Goal: Information Seeking & Learning: Learn about a topic

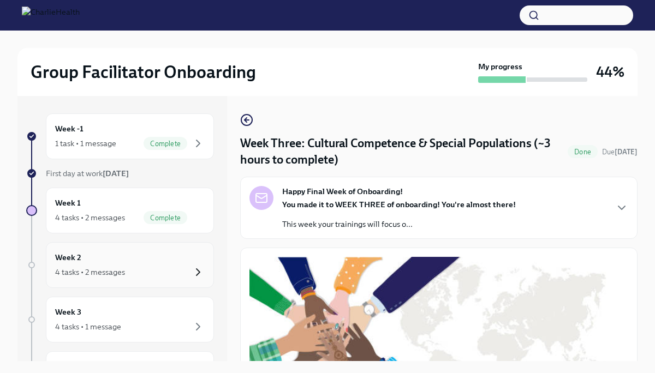
click at [196, 272] on icon "button" at bounding box center [198, 272] width 13 height 13
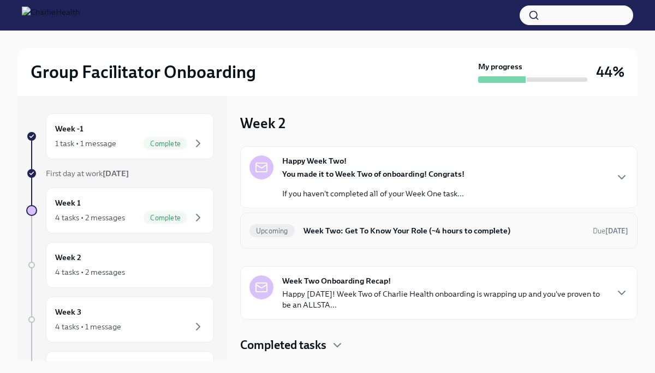
click at [437, 230] on h6 "Week Two: Get To Know Your Role (~4 hours to complete)" at bounding box center [444, 231] width 281 height 12
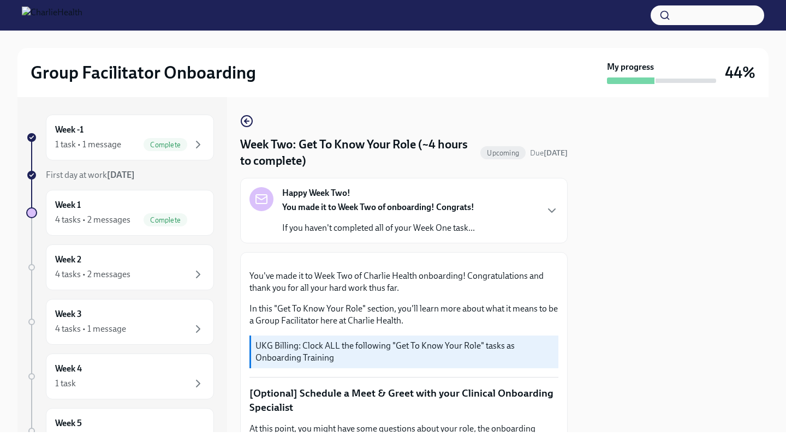
click at [602, 272] on div at bounding box center [675, 264] width 188 height 335
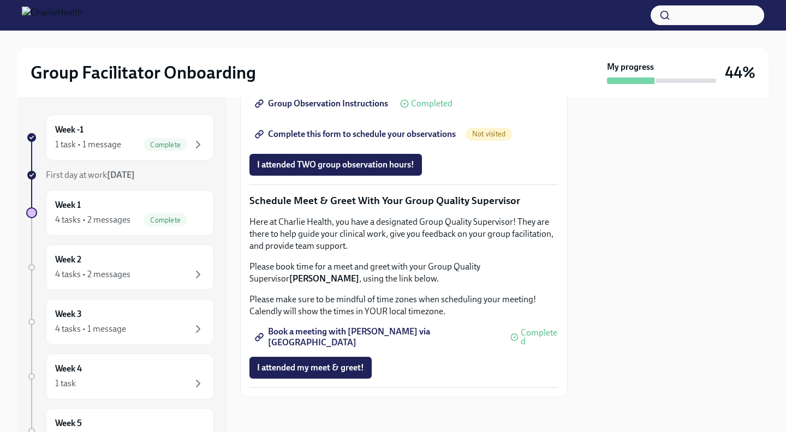
scroll to position [874, 0]
click at [403, 140] on span "Complete this form to schedule your observations" at bounding box center [356, 134] width 199 height 11
click at [588, 323] on div at bounding box center [675, 264] width 188 height 335
click at [554, 176] on div "I attended TWO group observation hours!" at bounding box center [404, 165] width 309 height 22
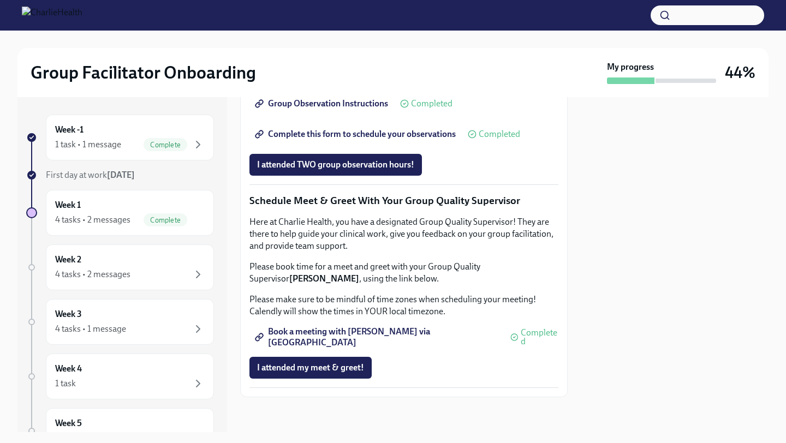
scroll to position [1030, 0]
click at [594, 199] on div at bounding box center [675, 264] width 188 height 335
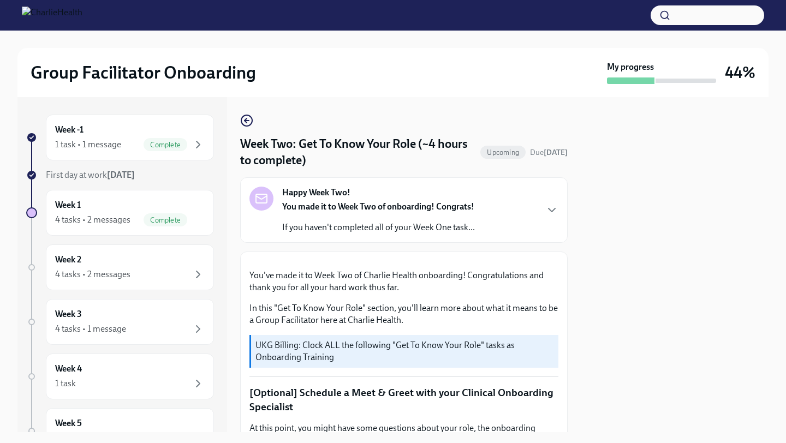
scroll to position [0, 0]
click at [196, 207] on div "Week 1 4 tasks • 2 messages Complete" at bounding box center [130, 212] width 150 height 27
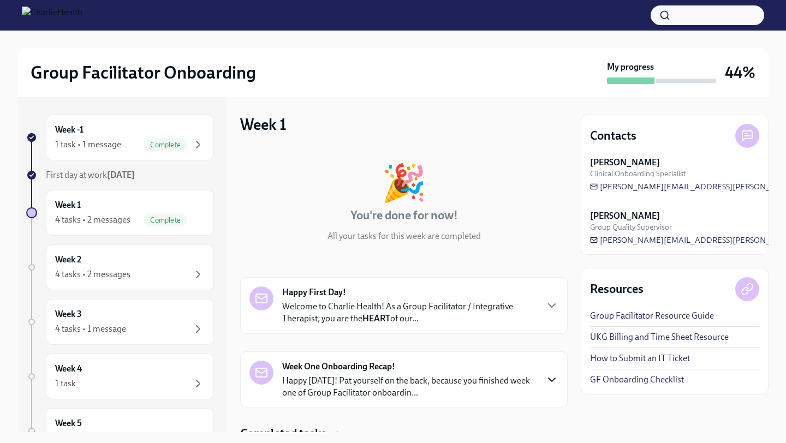
click at [550, 373] on icon "button" at bounding box center [551, 379] width 13 height 13
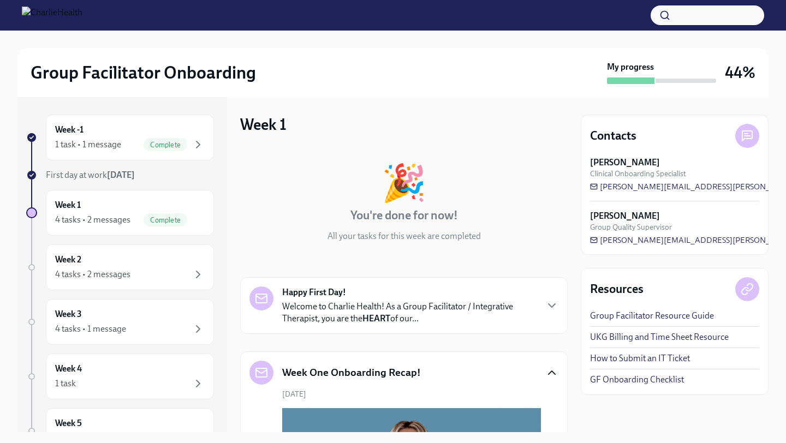
click at [573, 373] on div "Week -1 1 task • 1 message Complete First day at work [DATE] Week 1 4 tasks • 2…" at bounding box center [392, 264] width 751 height 335
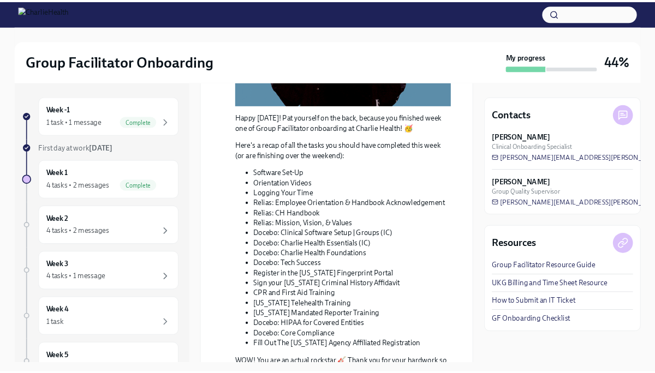
scroll to position [437, 0]
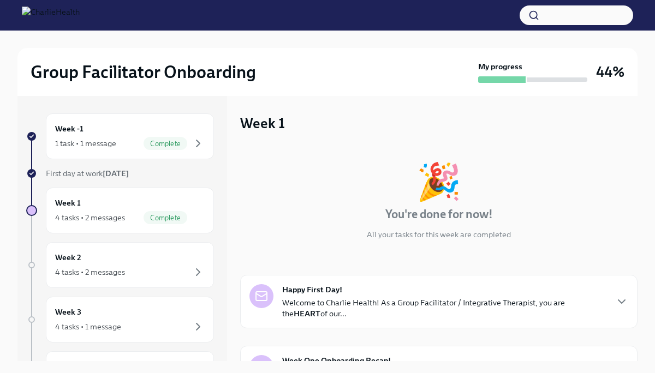
click at [392, 230] on p "All your tasks for this week are completed" at bounding box center [439, 234] width 144 height 11
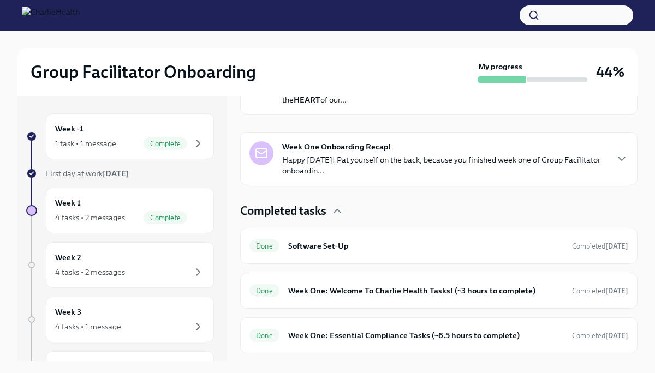
scroll to position [218, 0]
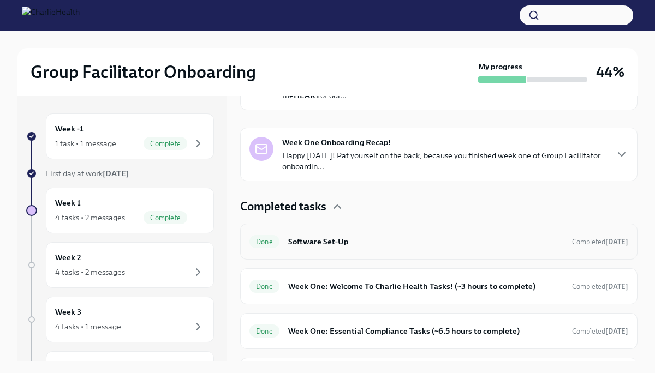
click at [369, 245] on h6 "Software Set-Up" at bounding box center [425, 242] width 275 height 12
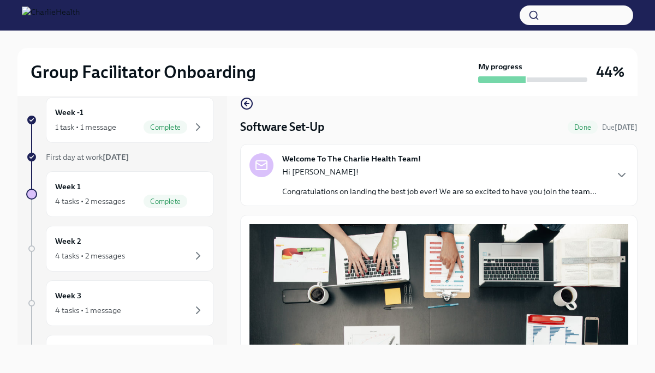
scroll to position [19, 0]
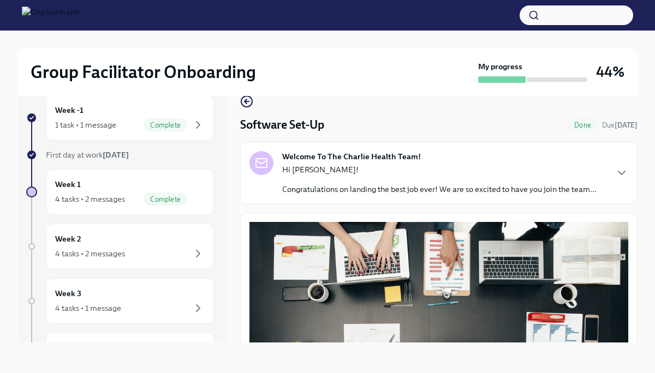
click at [639, 203] on div "Group Facilitator Onboarding My progress 44% Week -1 1 task • 1 message Complet…" at bounding box center [327, 192] width 655 height 361
click at [623, 169] on icon "button" at bounding box center [621, 173] width 13 height 13
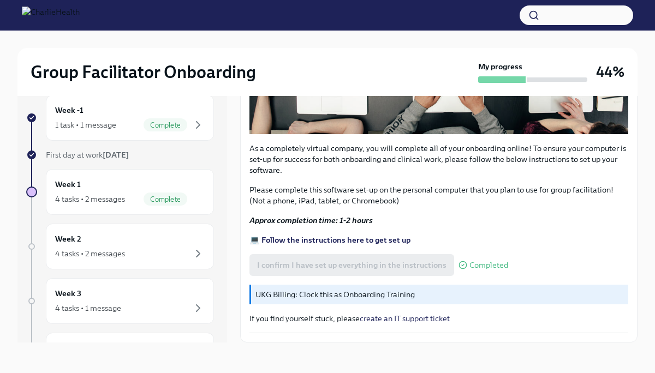
scroll to position [828, 0]
click at [354, 238] on strong "💻 Follow the instructions here to get set up" at bounding box center [330, 240] width 161 height 10
click at [126, 191] on div "Week 1 4 tasks • 2 messages Complete" at bounding box center [130, 192] width 150 height 27
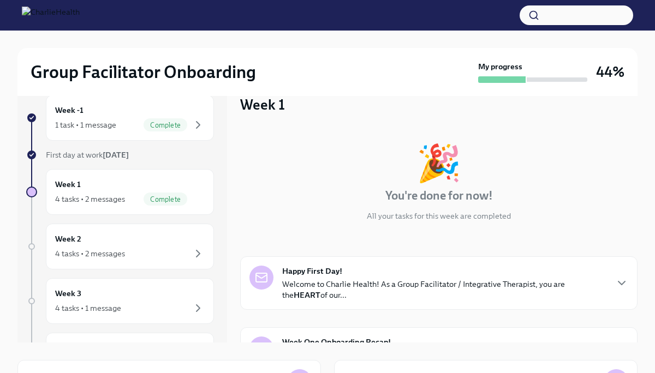
click at [494, 328] on div "Week One Onboarding Recap! Happy [DATE]! Pat yourself on the back, because you …" at bounding box center [439, 355] width 398 height 54
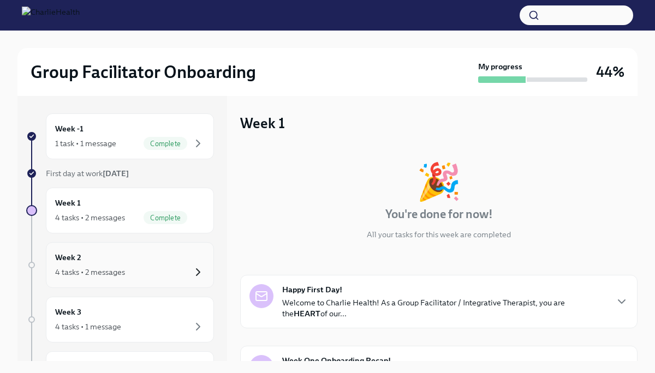
click at [198, 272] on icon "button" at bounding box center [198, 272] width 13 height 13
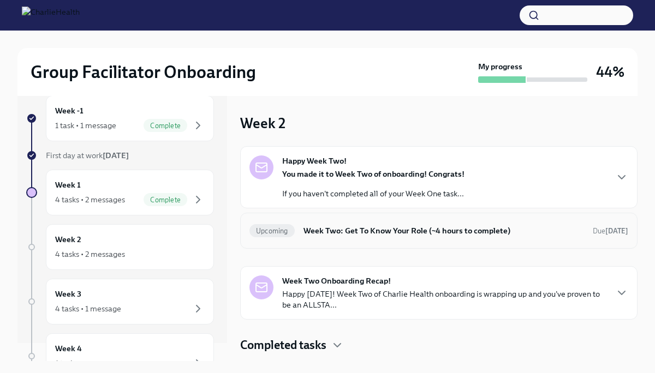
scroll to position [22, 0]
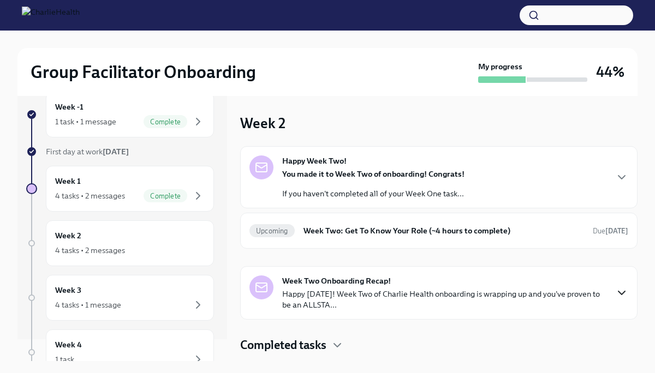
click at [619, 293] on icon "button" at bounding box center [621, 293] width 13 height 13
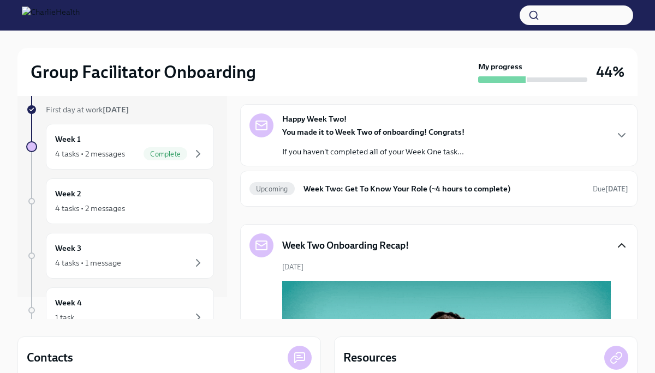
scroll to position [0, 0]
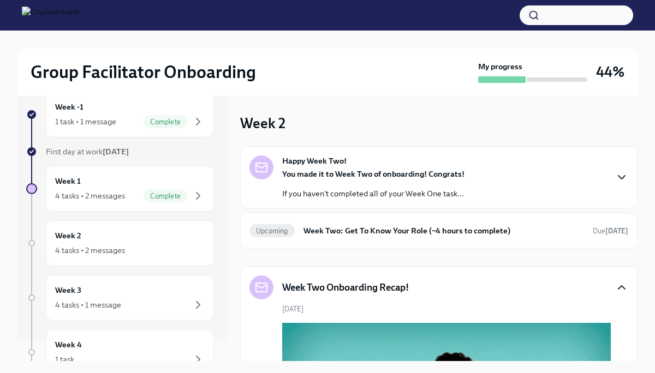
click at [621, 175] on icon "button" at bounding box center [621, 177] width 13 height 13
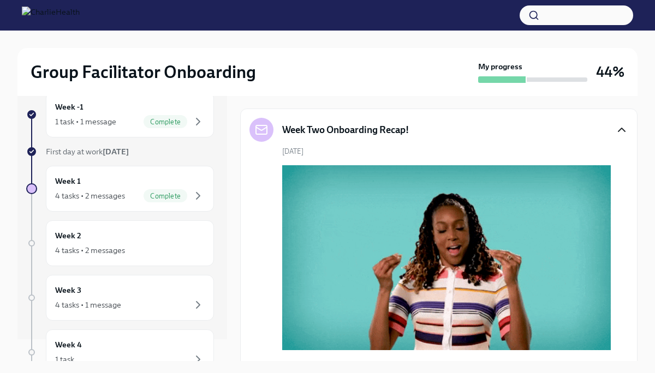
scroll to position [371, 0]
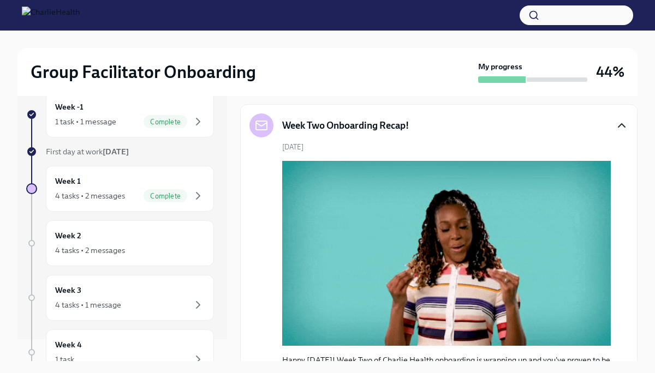
click at [538, 75] on h6 "Week Two: Get To Know Your Role (~4 hours to complete)" at bounding box center [444, 69] width 281 height 12
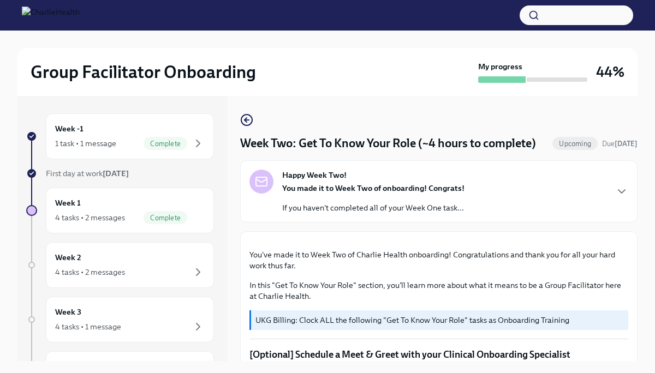
scroll to position [19, 0]
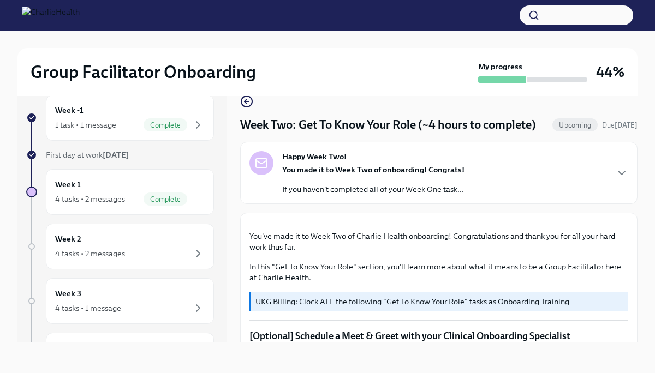
click at [549, 188] on div "Happy Week Two! You made it to Week Two of onboarding! Congrats! If you haven't…" at bounding box center [439, 173] width 379 height 44
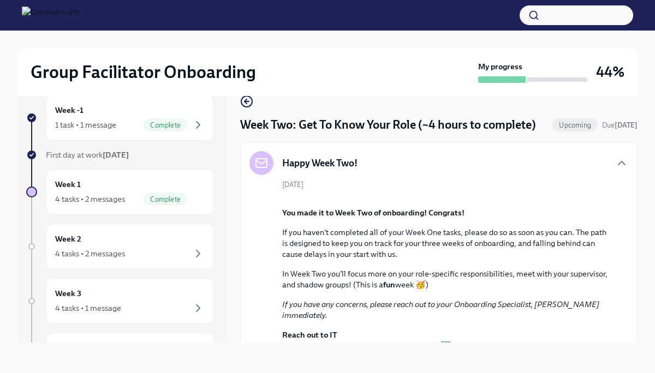
click at [626, 203] on div "[DATE] You made it to Week Two of onboarding! Congrats! If you haven't complete…" at bounding box center [439, 292] width 379 height 224
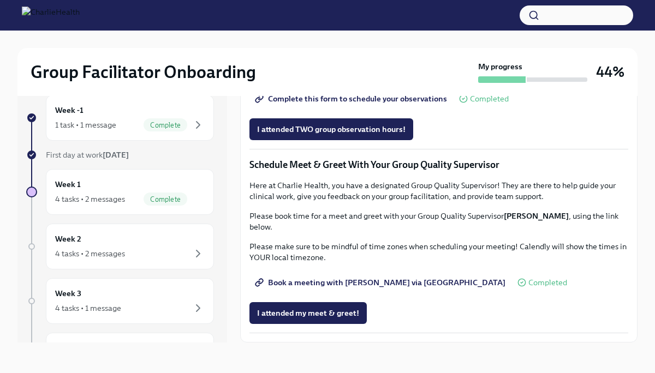
scroll to position [1332, 0]
click at [195, 309] on icon "button" at bounding box center [198, 308] width 13 height 13
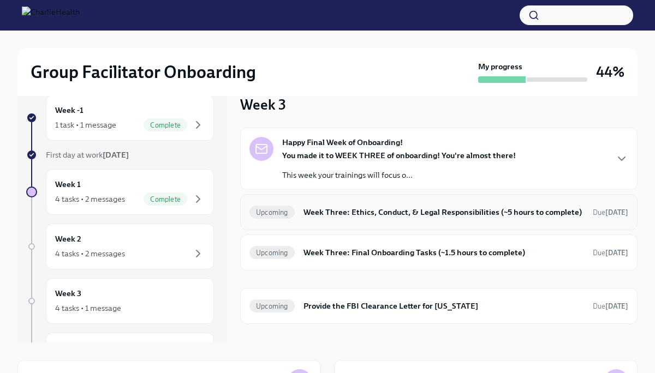
click at [461, 210] on h6 "Week Three: Ethics, Conduct, & Legal Responsibilities (~5 hours to complete)" at bounding box center [444, 212] width 281 height 12
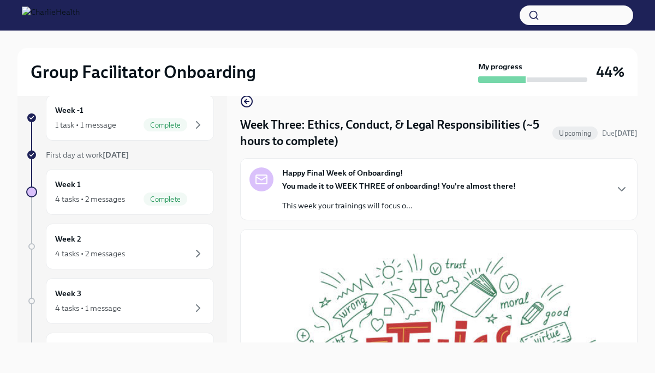
click at [651, 215] on div "Group Facilitator Onboarding My progress 44% Week -1 1 task • 1 message Complet…" at bounding box center [327, 192] width 655 height 361
